Goal: Information Seeking & Learning: Learn about a topic

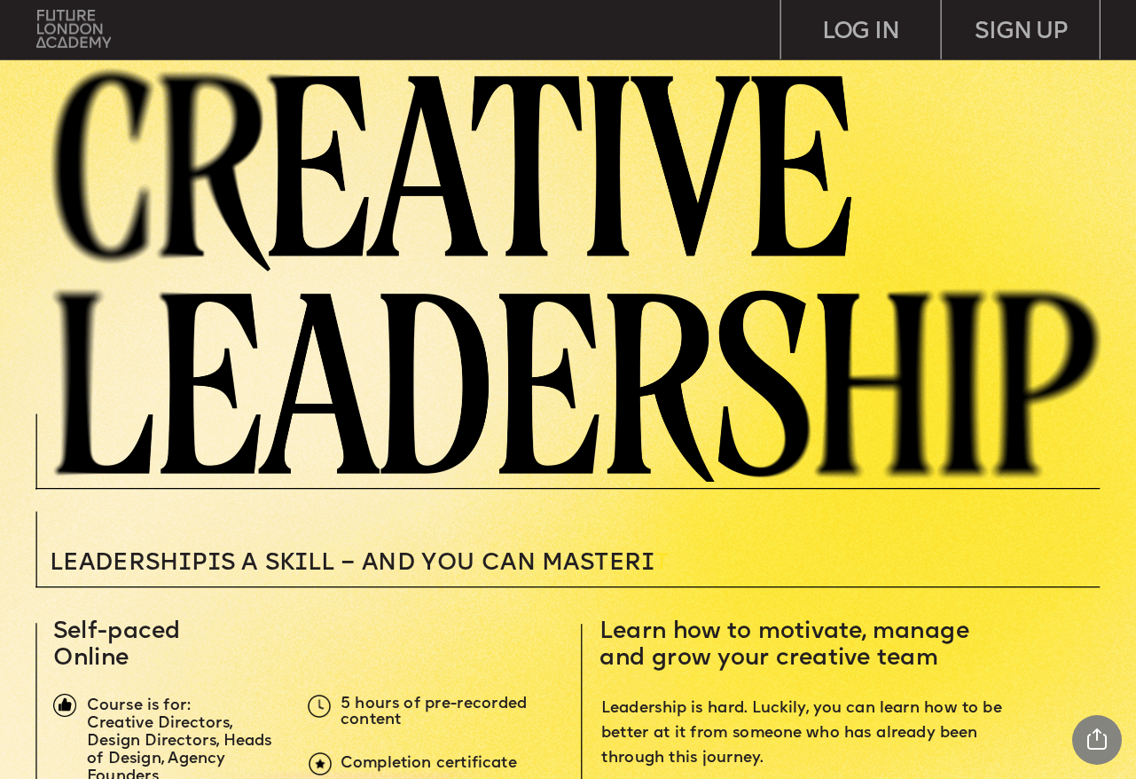
click at [73, 11] on img at bounding box center [73, 29] width 74 height 38
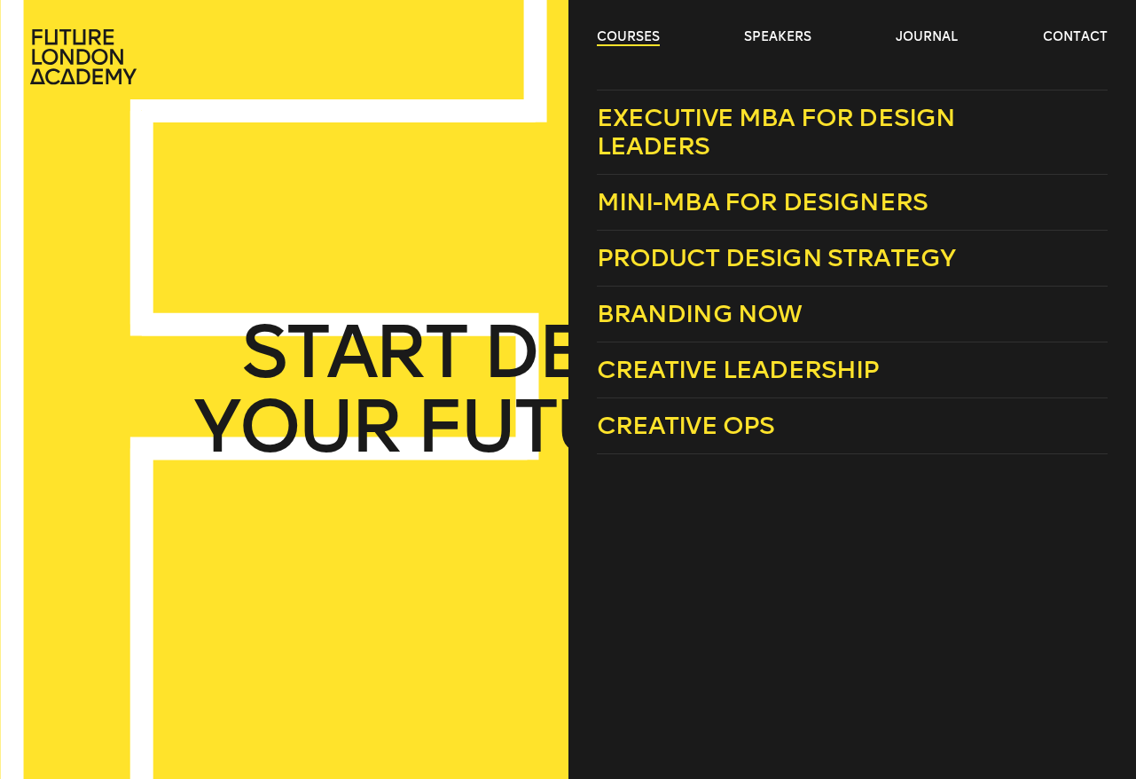
click at [640, 32] on link "courses" at bounding box center [628, 37] width 63 height 18
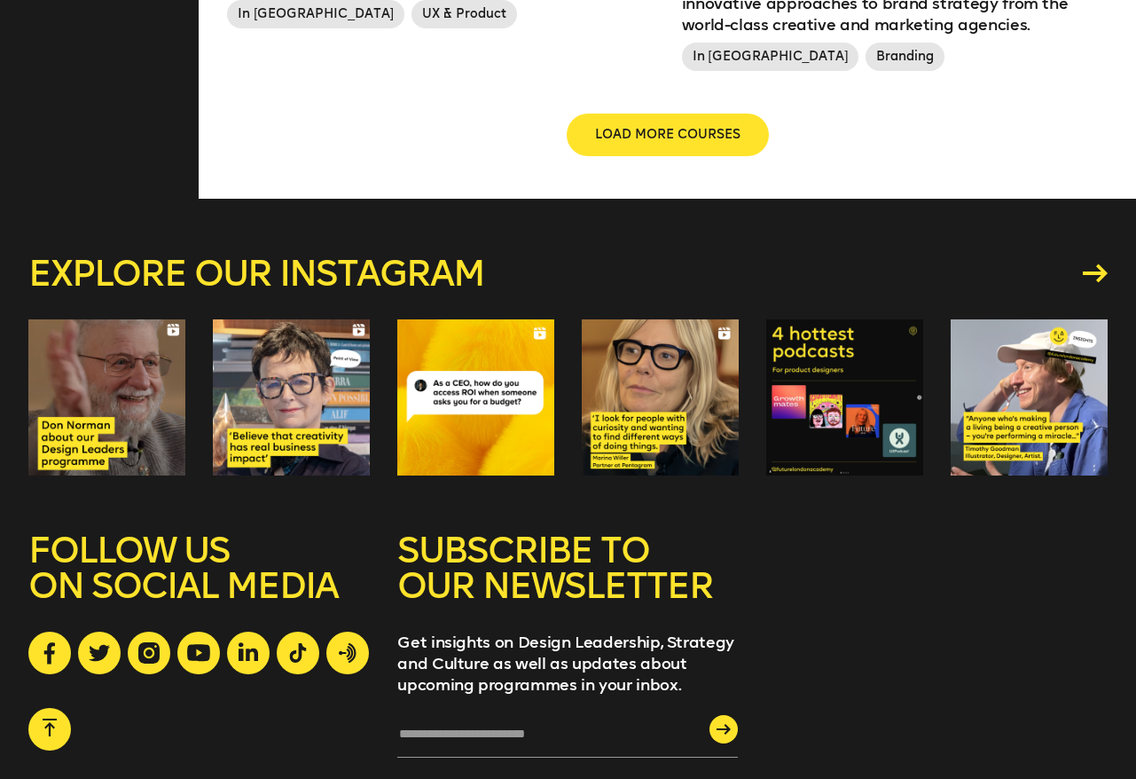
scroll to position [2376, 0]
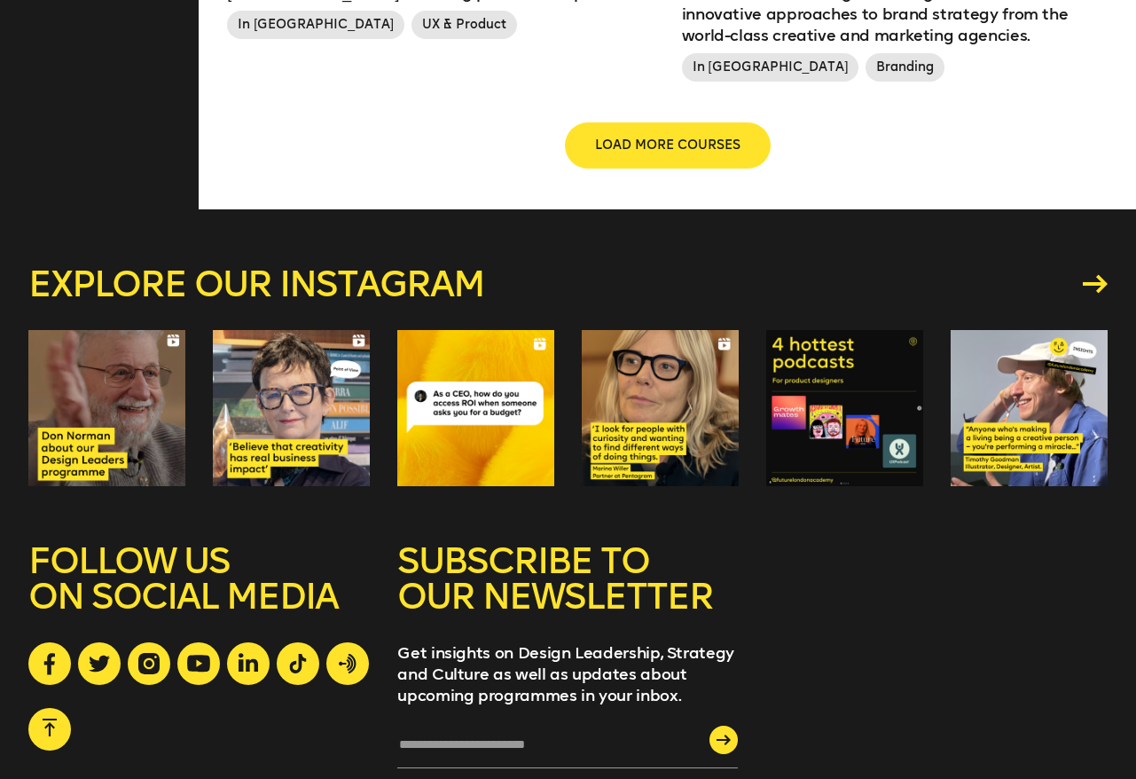
click at [643, 129] on button "LOAD MORE COURSES" at bounding box center [668, 145] width 202 height 43
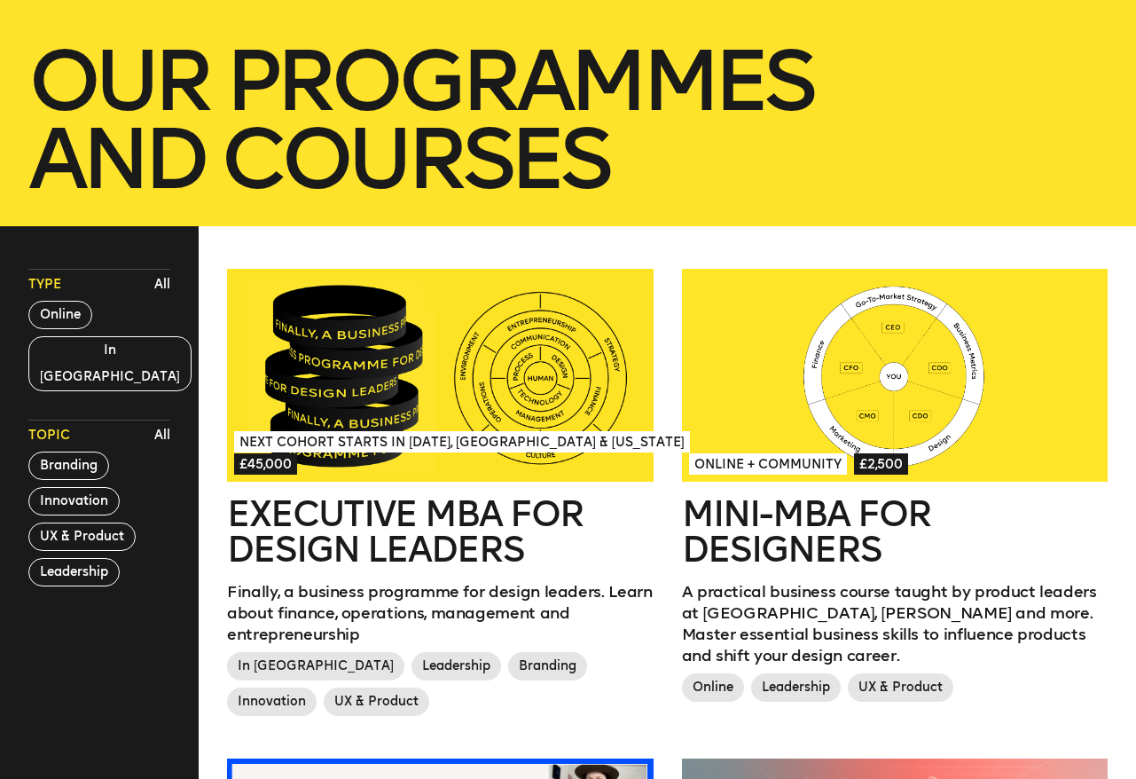
scroll to position [236, 0]
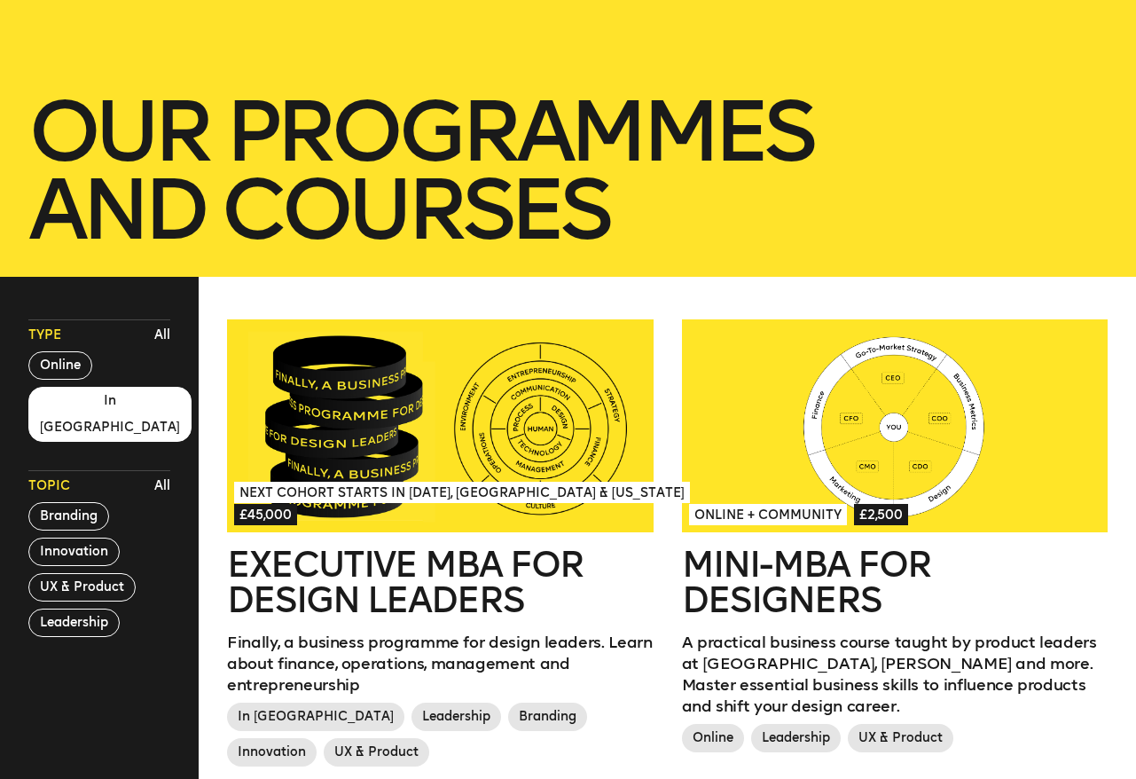
click at [82, 410] on button "In [GEOGRAPHIC_DATA]" at bounding box center [109, 414] width 163 height 55
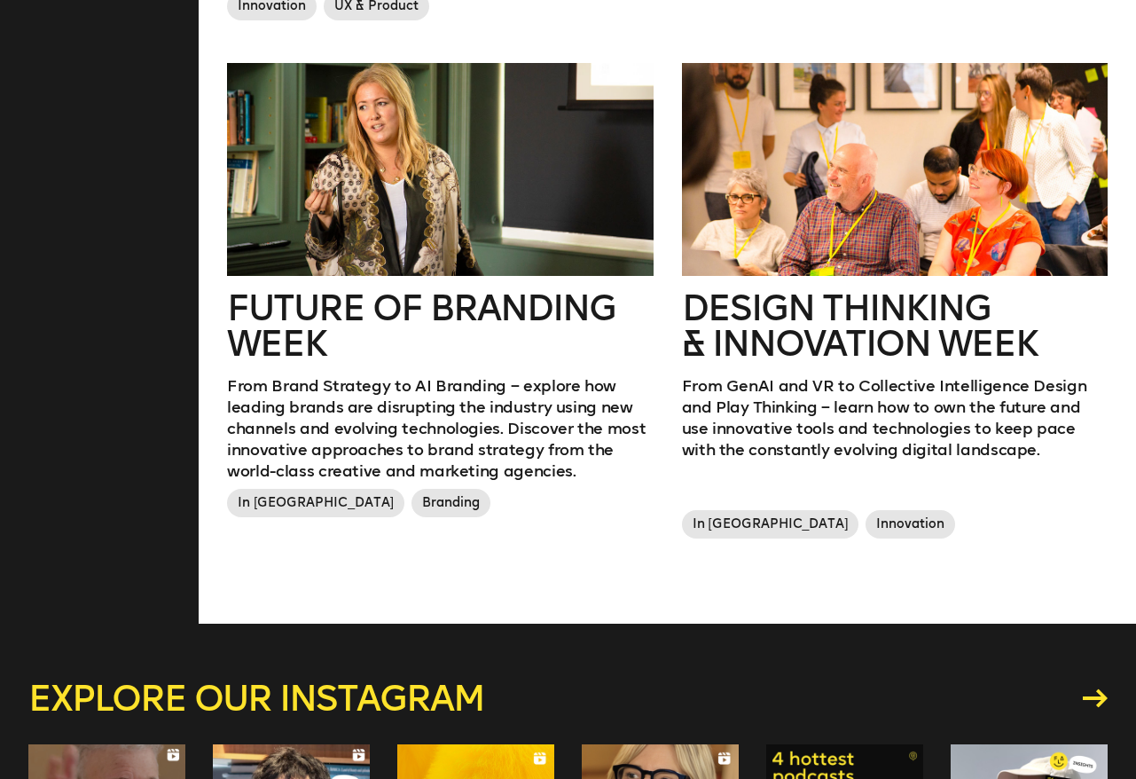
scroll to position [134, 0]
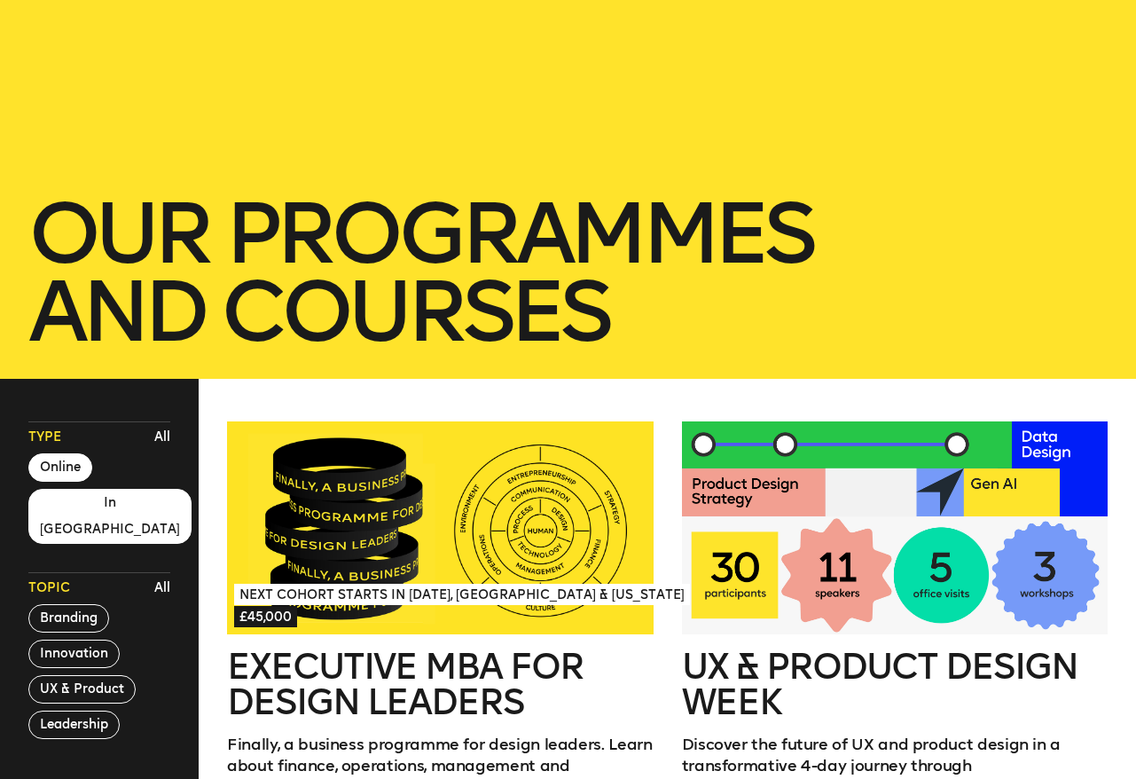
click at [74, 466] on button "Online" at bounding box center [60, 467] width 64 height 28
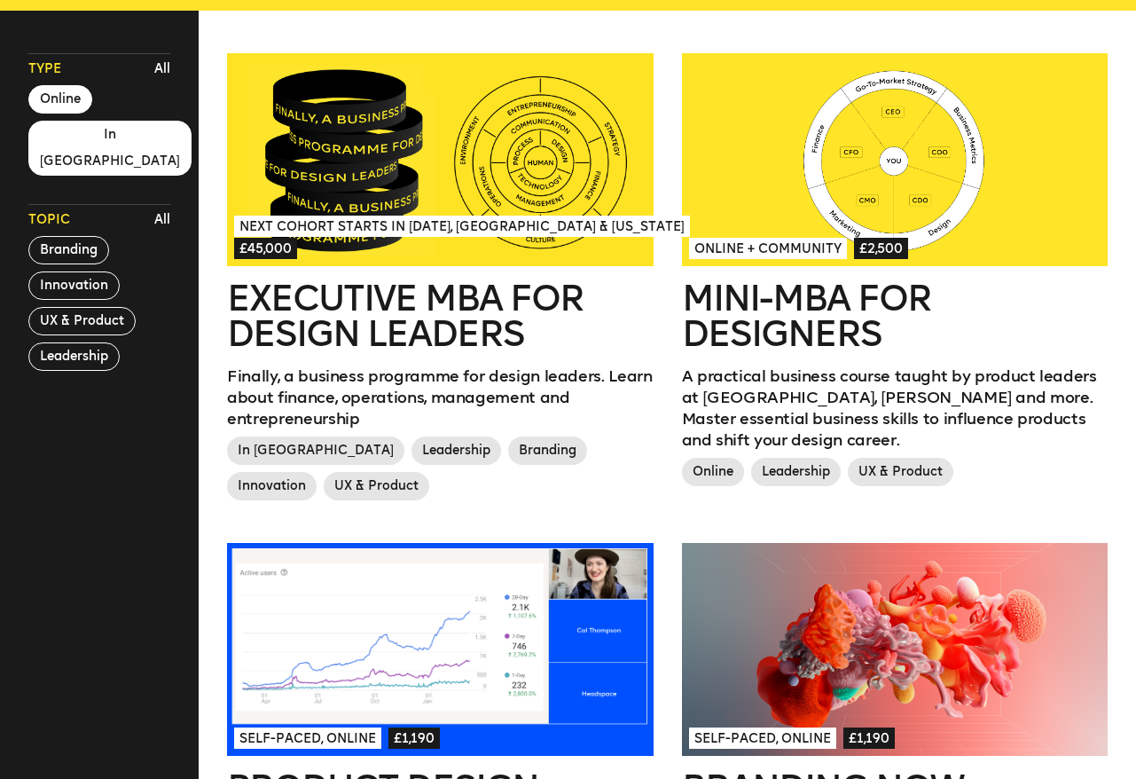
scroll to position [575, 0]
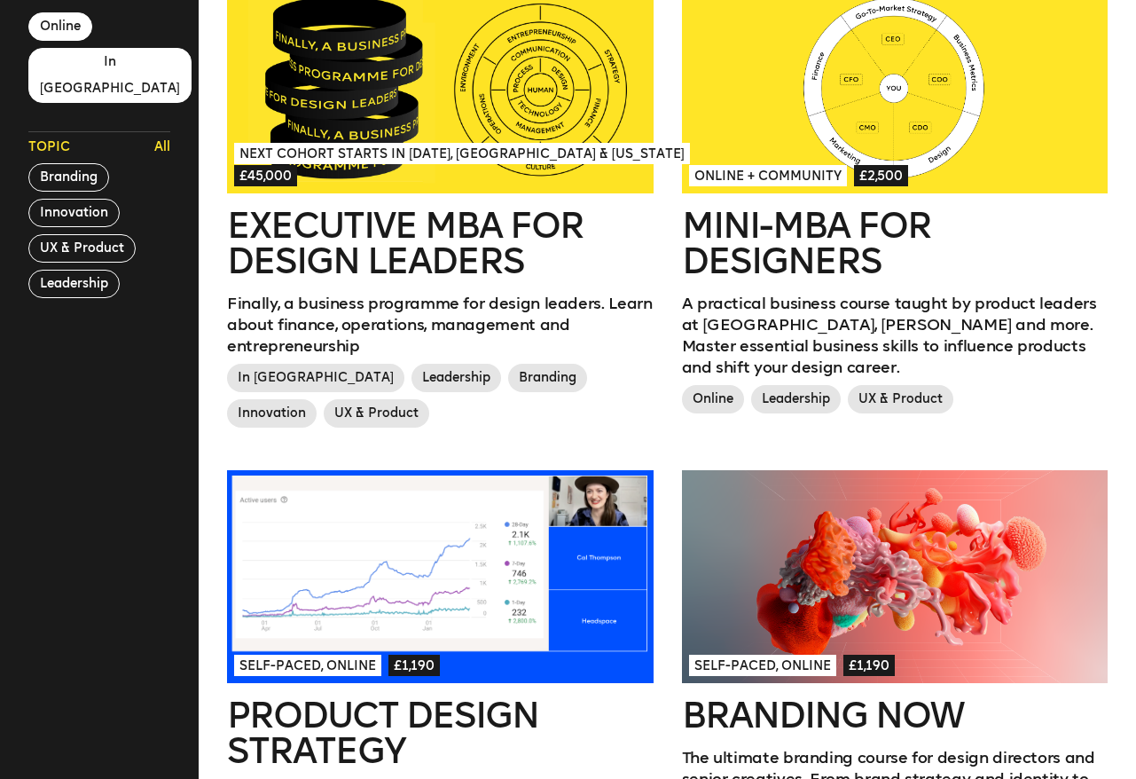
click at [168, 134] on button "All" at bounding box center [162, 147] width 25 height 27
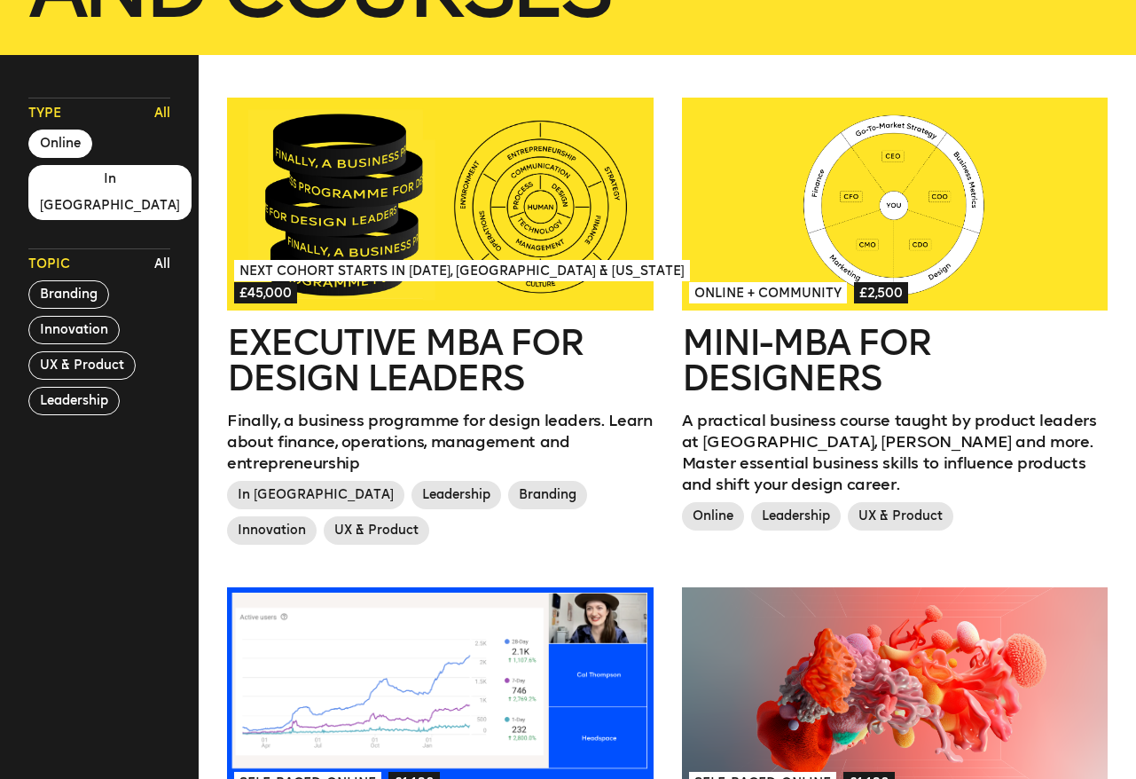
scroll to position [455, 0]
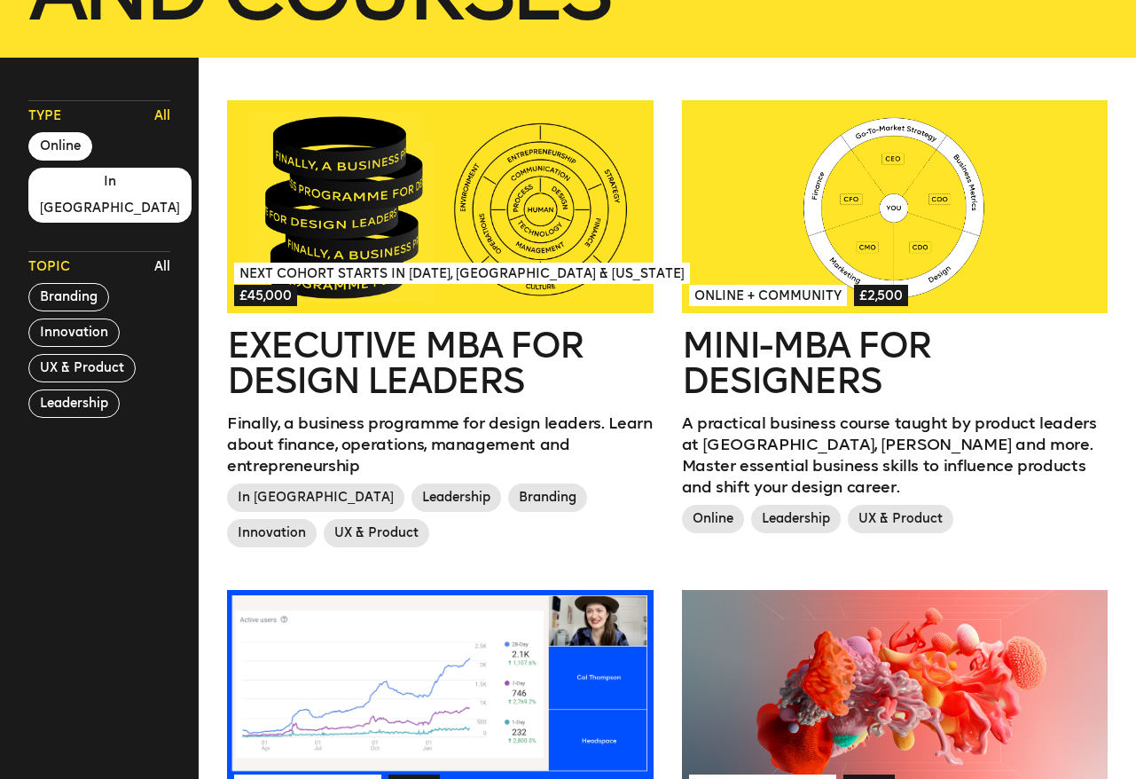
click at [165, 119] on button "All" at bounding box center [162, 116] width 25 height 27
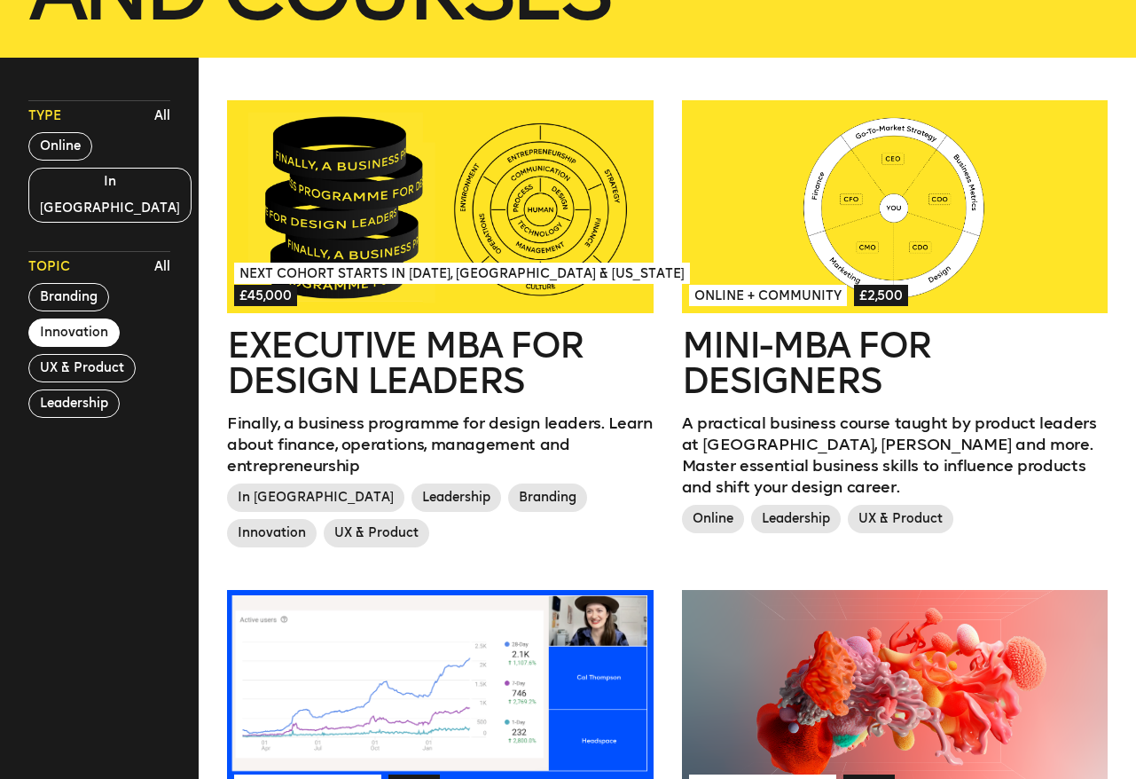
click at [89, 318] on button "Innovation" at bounding box center [73, 332] width 91 height 28
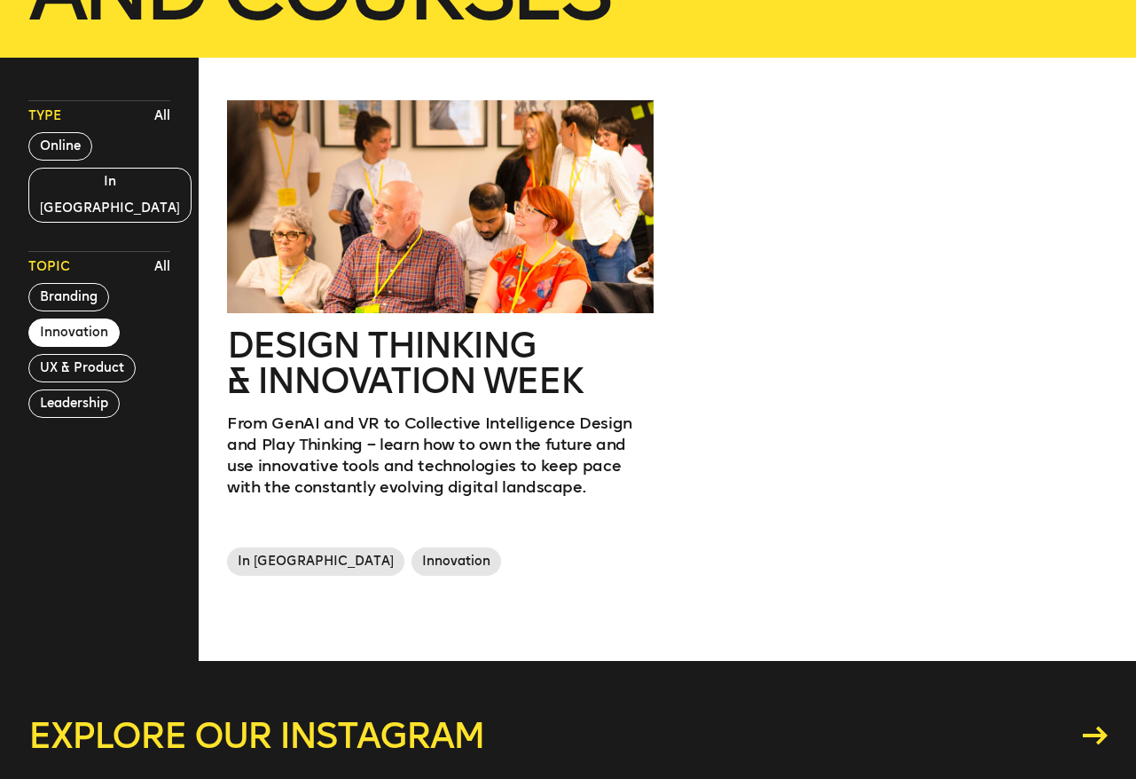
click at [260, 327] on h2 "Design Thinking & innovation Week" at bounding box center [440, 362] width 426 height 71
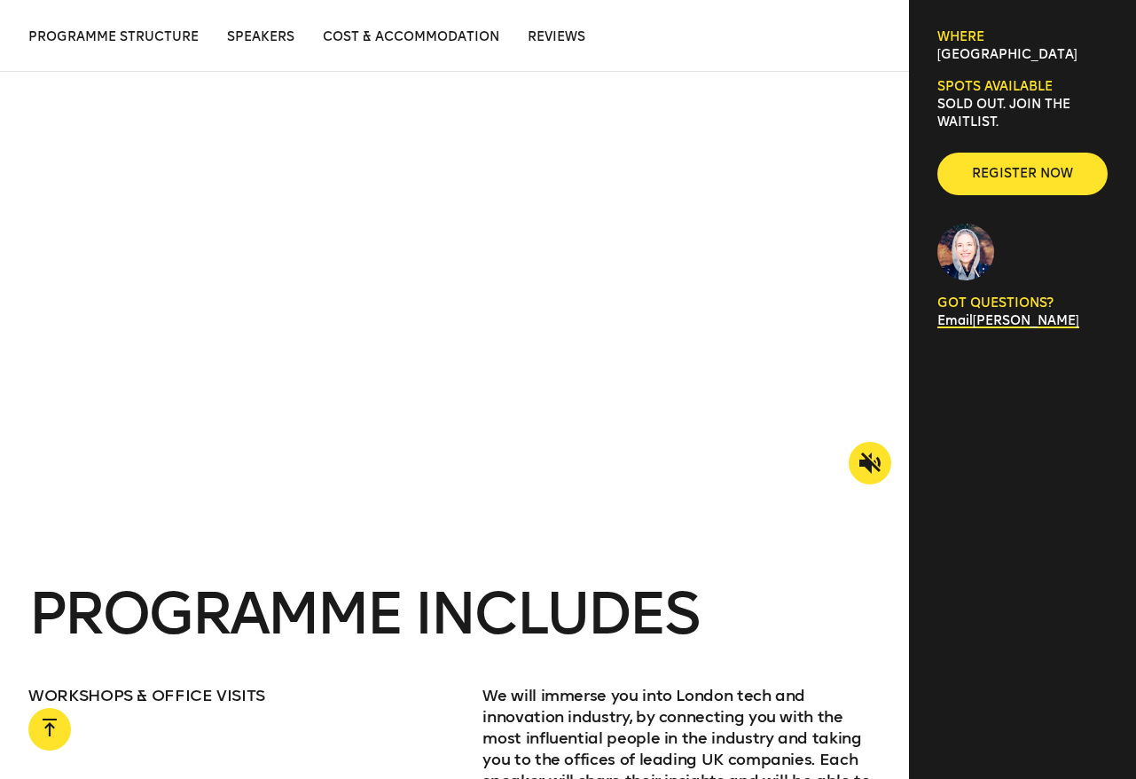
scroll to position [1915, 0]
